Goal: Check status: Check status

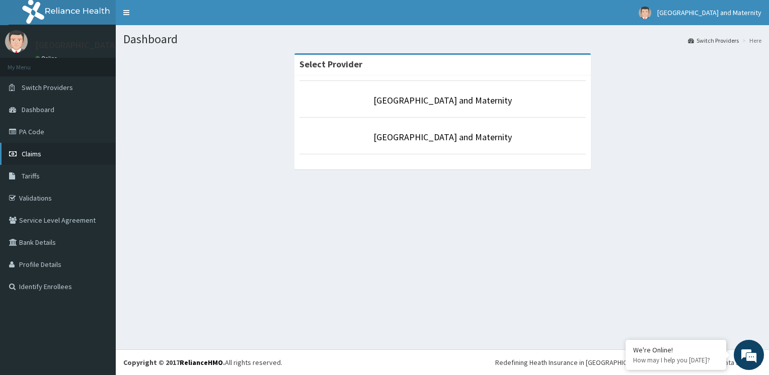
click at [69, 152] on link "Claims" at bounding box center [58, 154] width 116 height 22
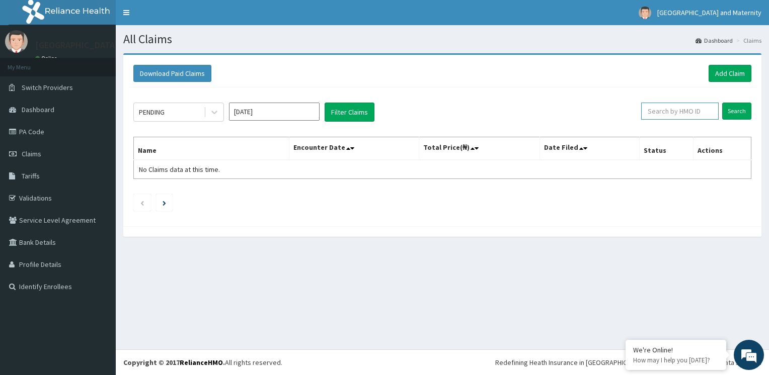
click at [695, 116] on input "text" at bounding box center [679, 111] width 77 height 17
click at [48, 150] on link "Claims" at bounding box center [58, 154] width 116 height 22
click at [38, 119] on link "Dashboard" at bounding box center [58, 110] width 116 height 22
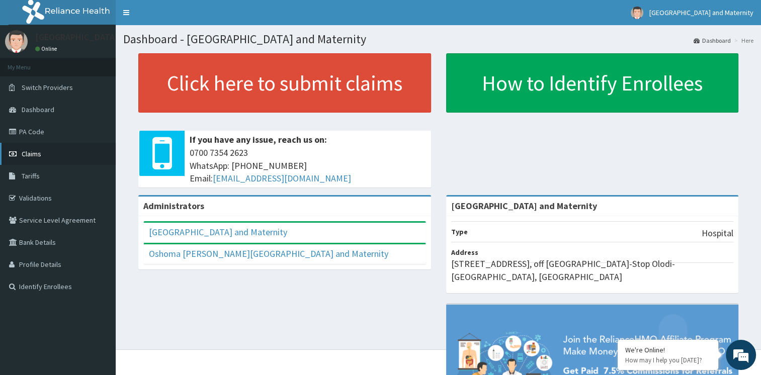
click at [33, 155] on span "Claims" at bounding box center [32, 153] width 20 height 9
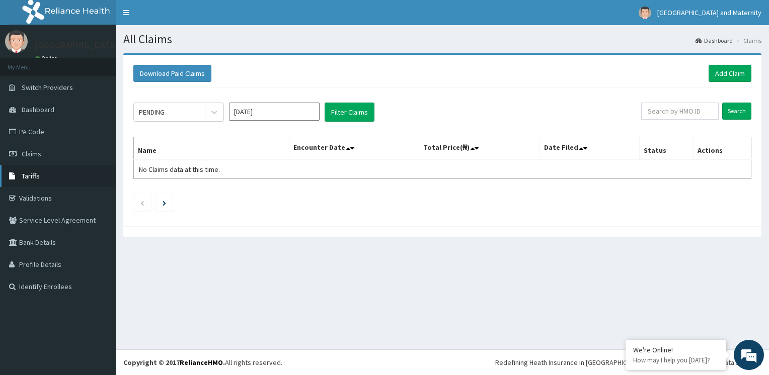
click at [40, 178] on link "Tariffs" at bounding box center [58, 176] width 116 height 22
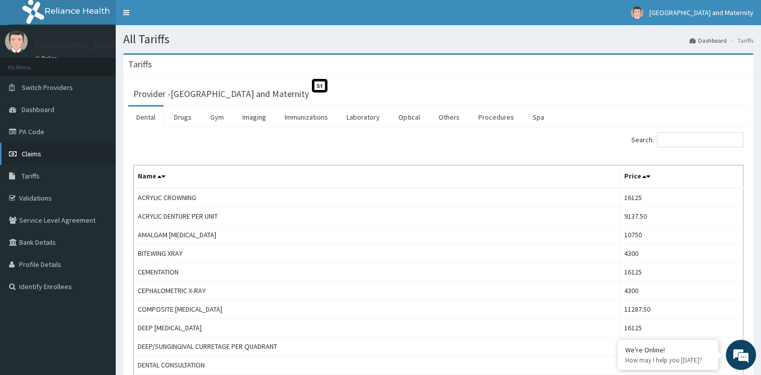
click at [20, 161] on link "Claims" at bounding box center [58, 154] width 116 height 22
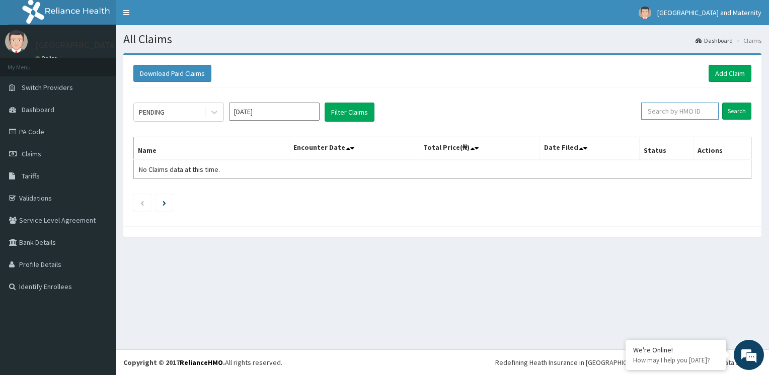
click at [674, 116] on input "text" at bounding box center [679, 111] width 77 height 17
type input "OLF/10081/a"
click at [735, 112] on input "Search" at bounding box center [736, 111] width 29 height 17
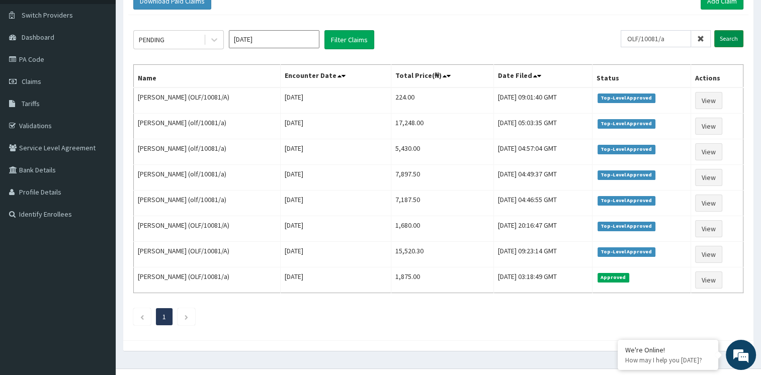
scroll to position [76, 0]
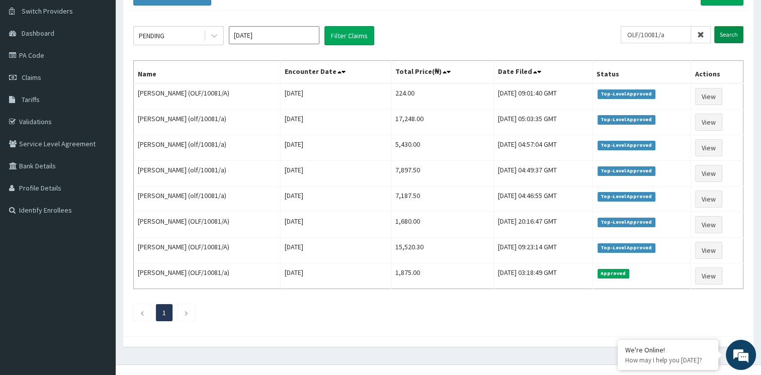
click at [735, 112] on td "View" at bounding box center [717, 123] width 52 height 26
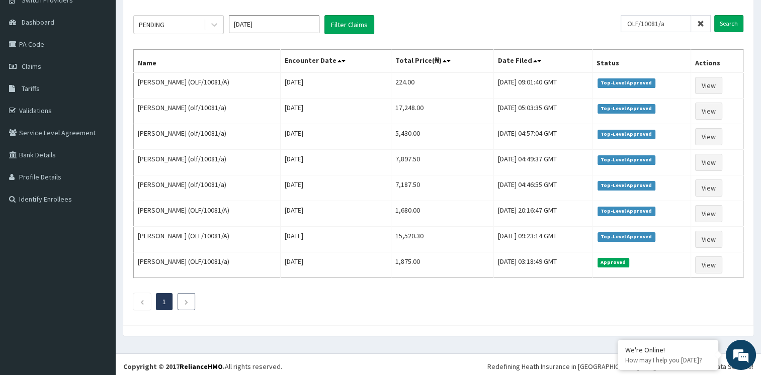
click at [187, 304] on li at bounding box center [187, 301] width 18 height 17
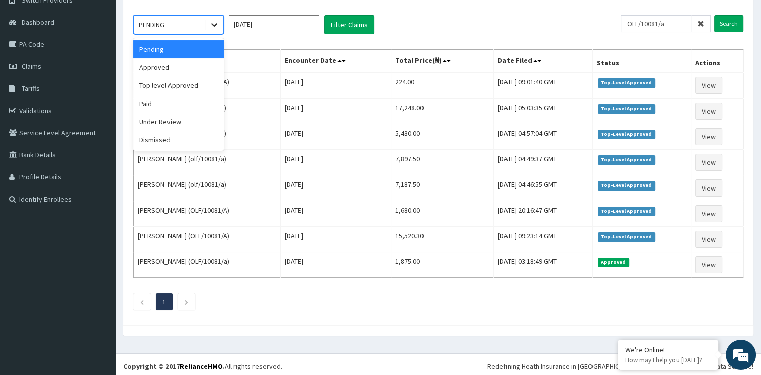
click at [210, 26] on icon at bounding box center [214, 25] width 10 height 10
click at [196, 71] on div "Approved" at bounding box center [178, 67] width 91 height 18
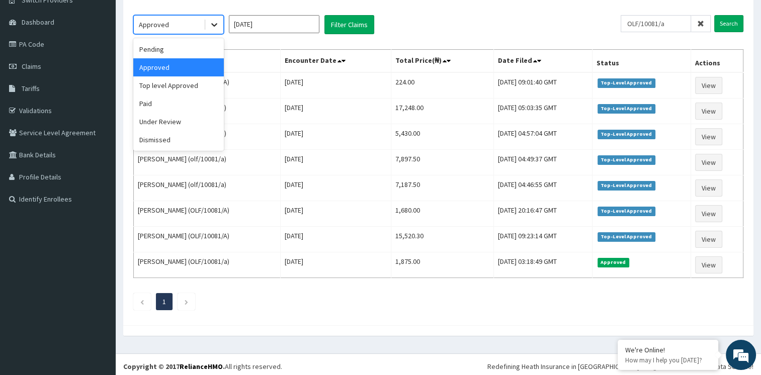
click at [213, 24] on icon at bounding box center [214, 26] width 6 height 4
click at [183, 129] on div "Under Review" at bounding box center [178, 122] width 91 height 18
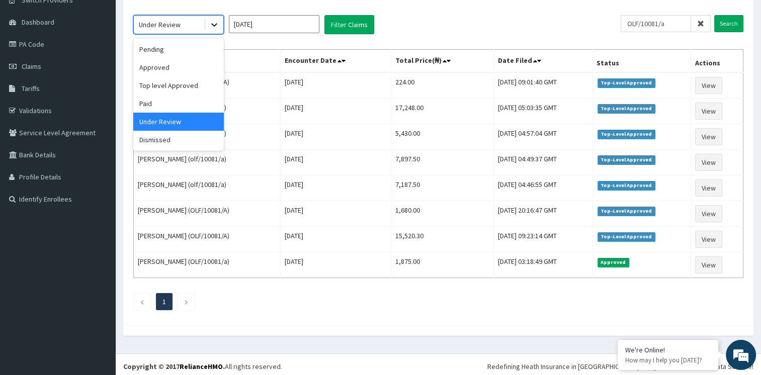
click at [214, 23] on icon at bounding box center [214, 25] width 10 height 10
click at [185, 62] on div "Approved" at bounding box center [178, 67] width 91 height 18
